Goal: Transaction & Acquisition: Purchase product/service

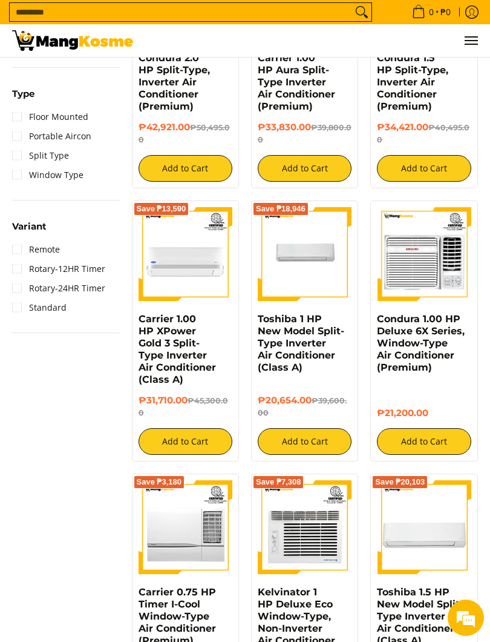
scroll to position [845, 0]
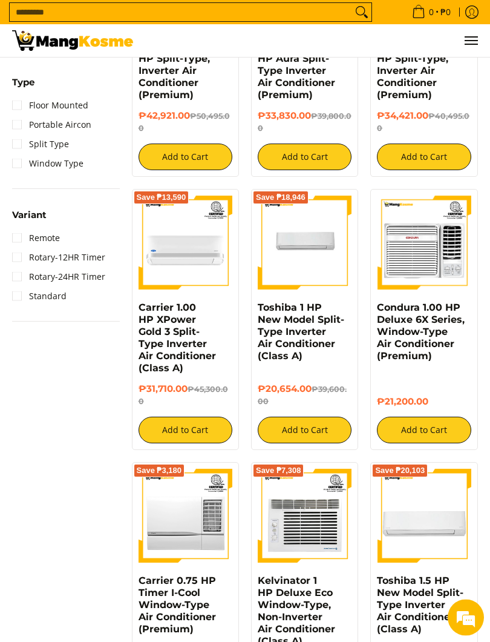
click at [470, 542] on img at bounding box center [424, 516] width 94 height 94
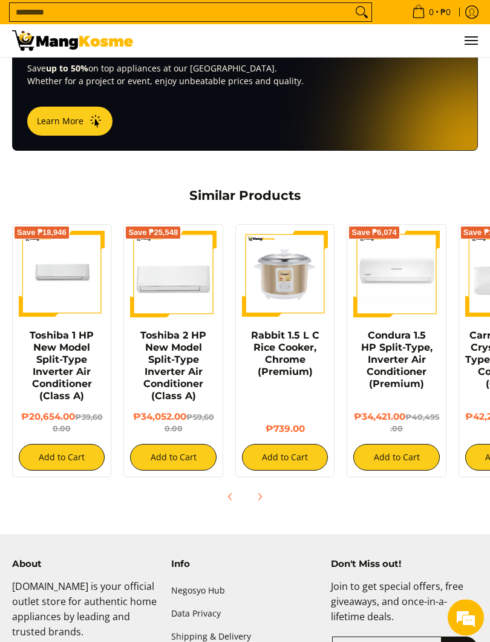
click at [438, 487] on div at bounding box center [245, 497] width 490 height 27
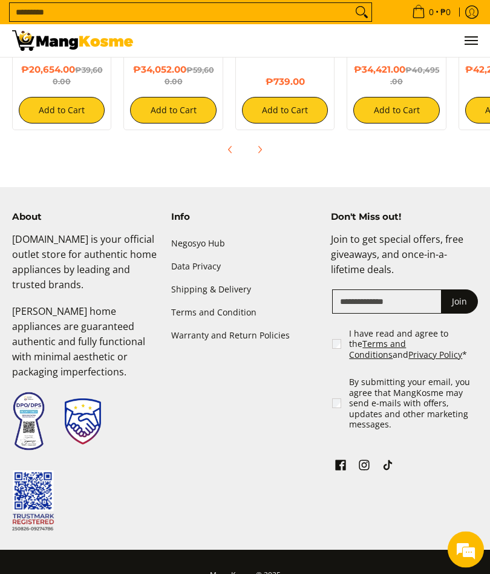
scroll to position [1259, 0]
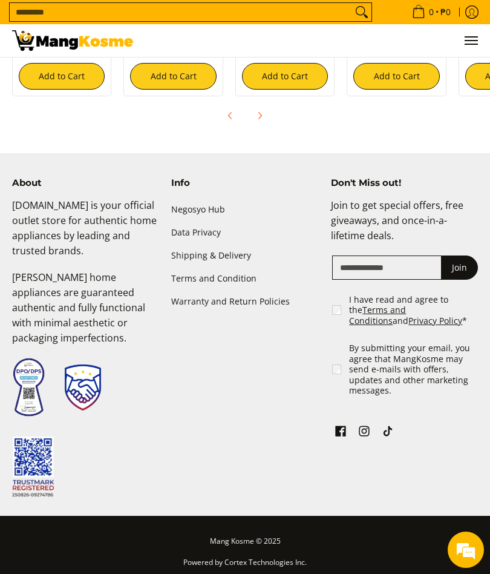
click at [64, 7] on input "Search..." at bounding box center [181, 12] width 343 height 18
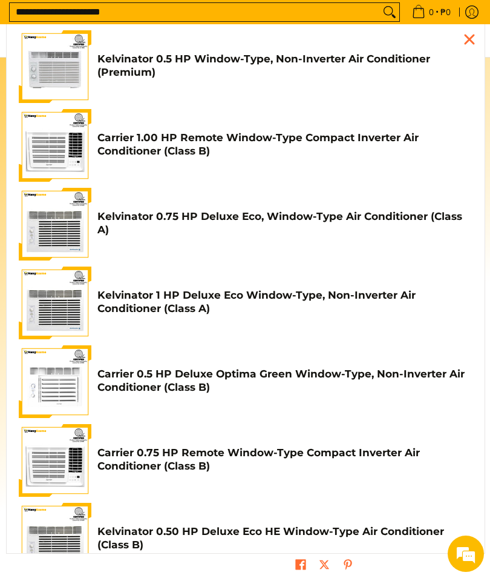
scroll to position [0, 0]
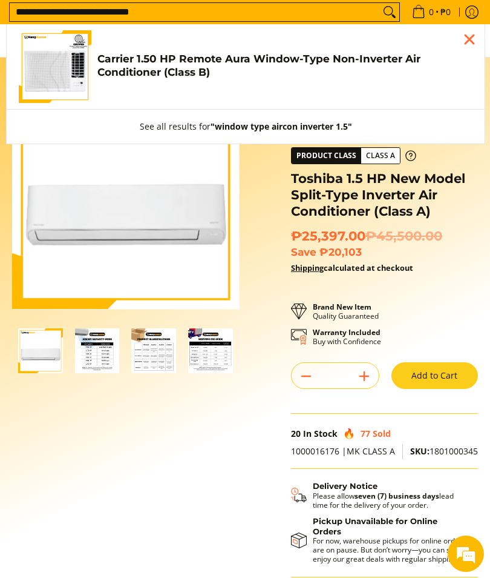
type input "**********"
click at [385, 13] on button "Search" at bounding box center [389, 12] width 19 height 18
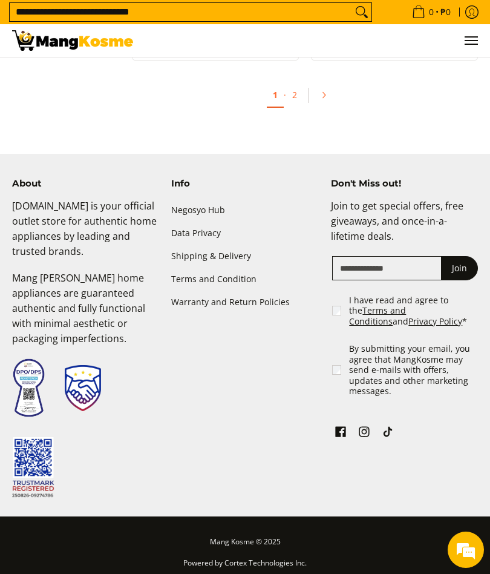
scroll to position [2880, 0]
